Goal: Transaction & Acquisition: Download file/media

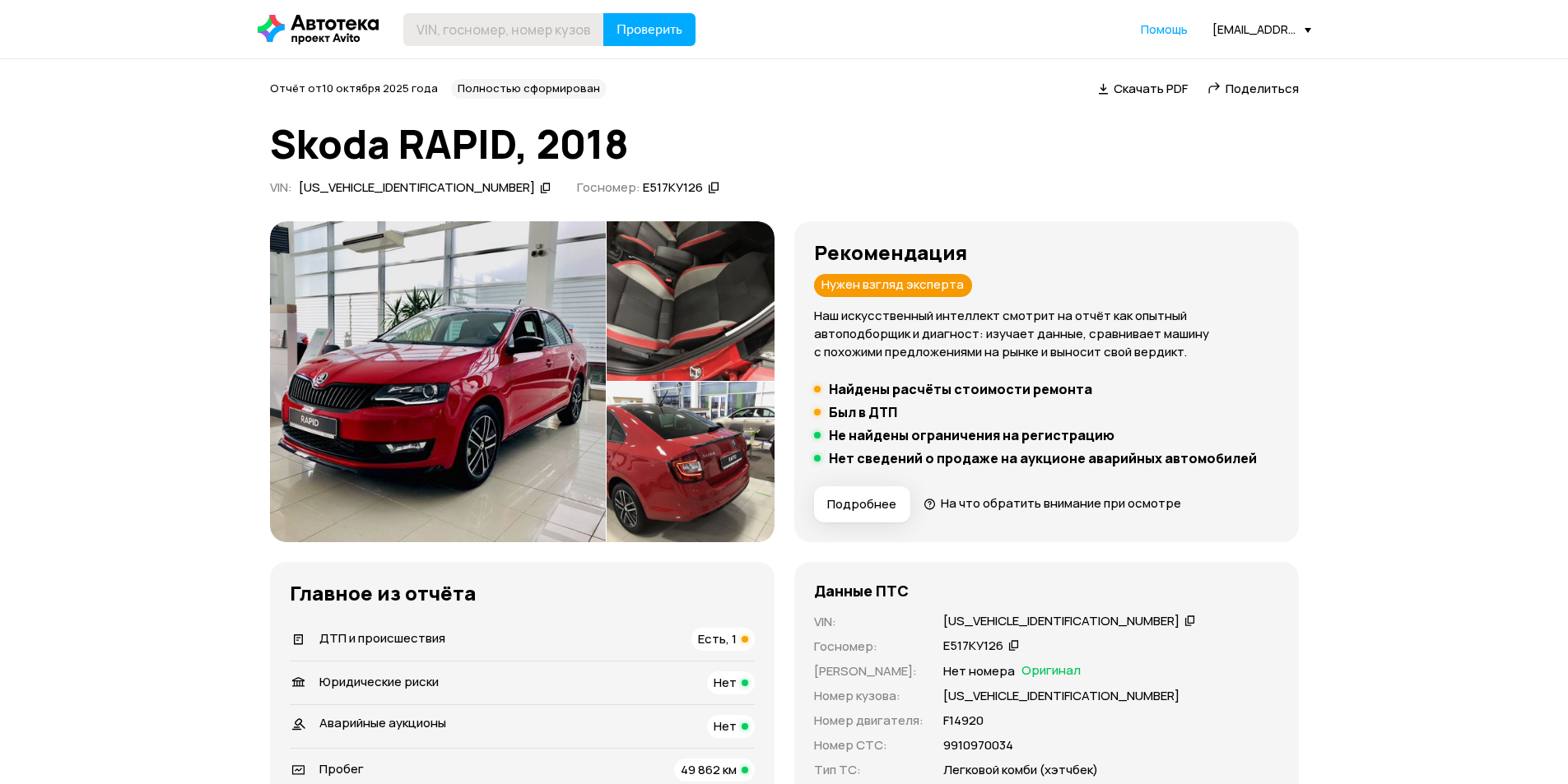
click at [468, 25] on input "text" at bounding box center [503, 30] width 201 height 33
type input "[US_VEHICLE_IDENTIFICATION_NUMBER]"
click at [674, 41] on button "Проверить" at bounding box center [649, 30] width 92 height 33
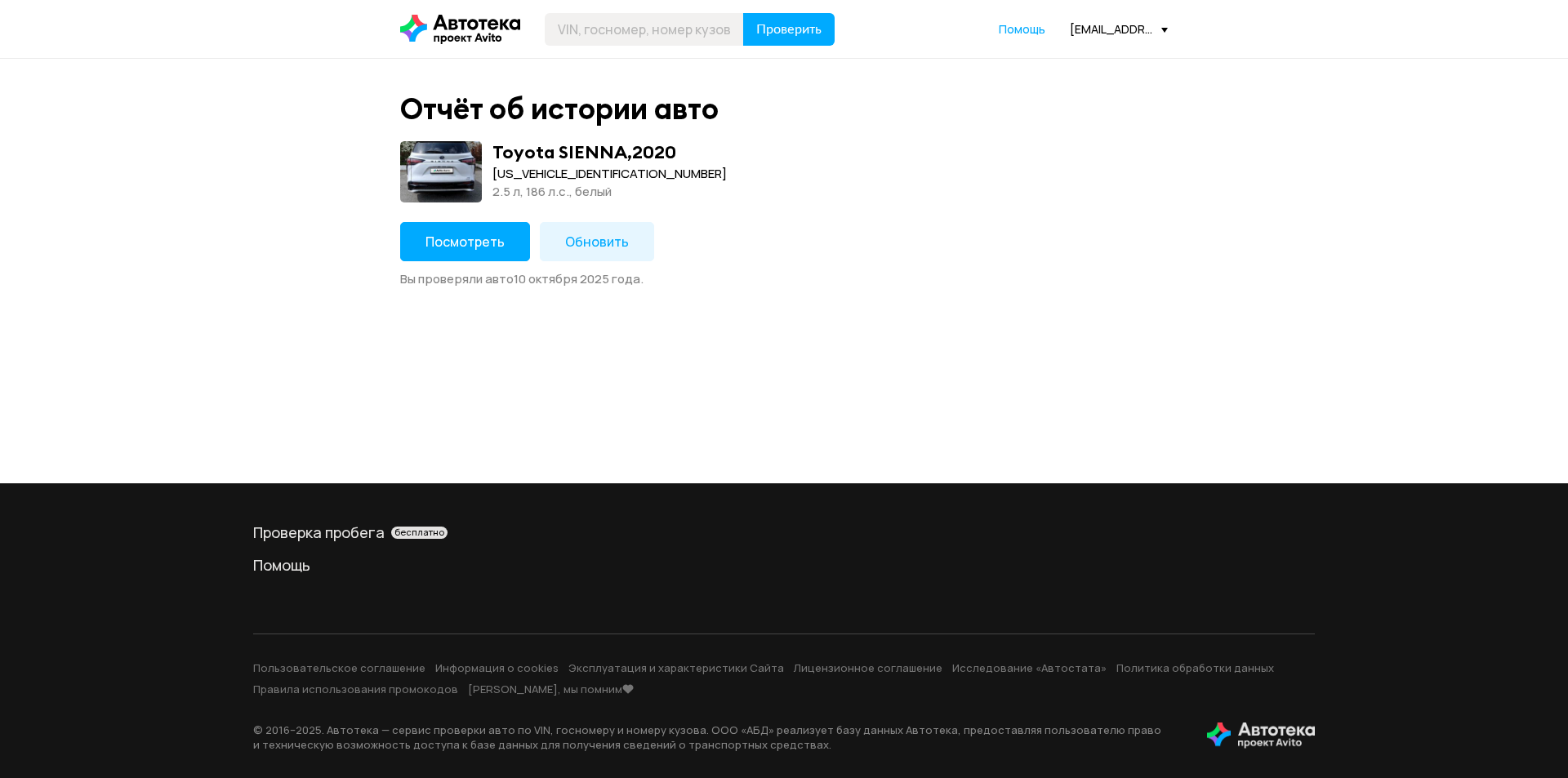
click at [440, 242] on span "Посмотреть" at bounding box center [465, 241] width 79 height 18
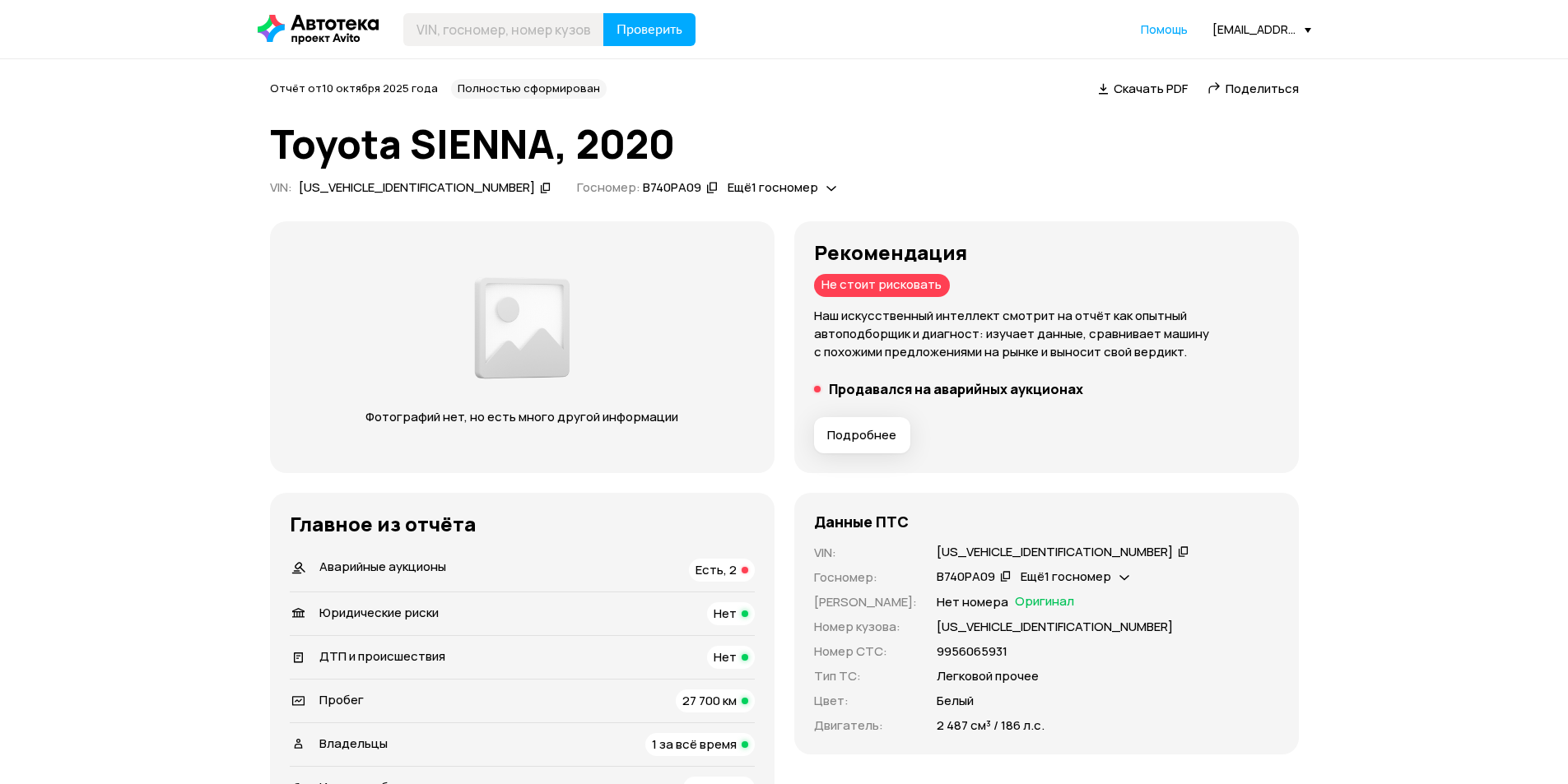
click at [1154, 86] on span "Скачать PDF" at bounding box center [1150, 88] width 74 height 17
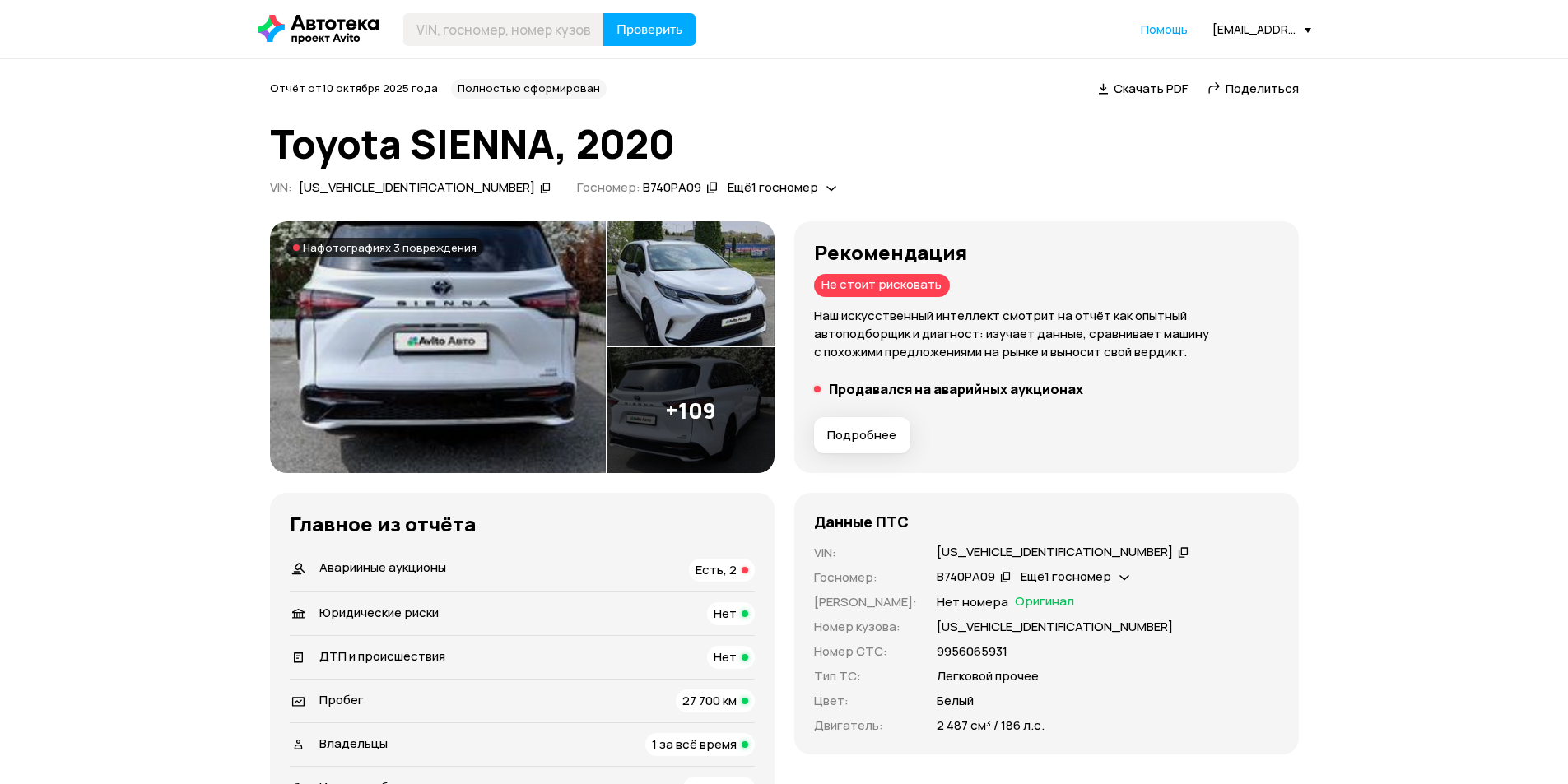
drag, startPoint x: 855, startPoint y: 146, endPoint x: 852, endPoint y: 132, distance: 14.3
click at [855, 146] on h1 "Toyota SIENNA, 2020" at bounding box center [784, 144] width 1029 height 44
